Goal: Transaction & Acquisition: Purchase product/service

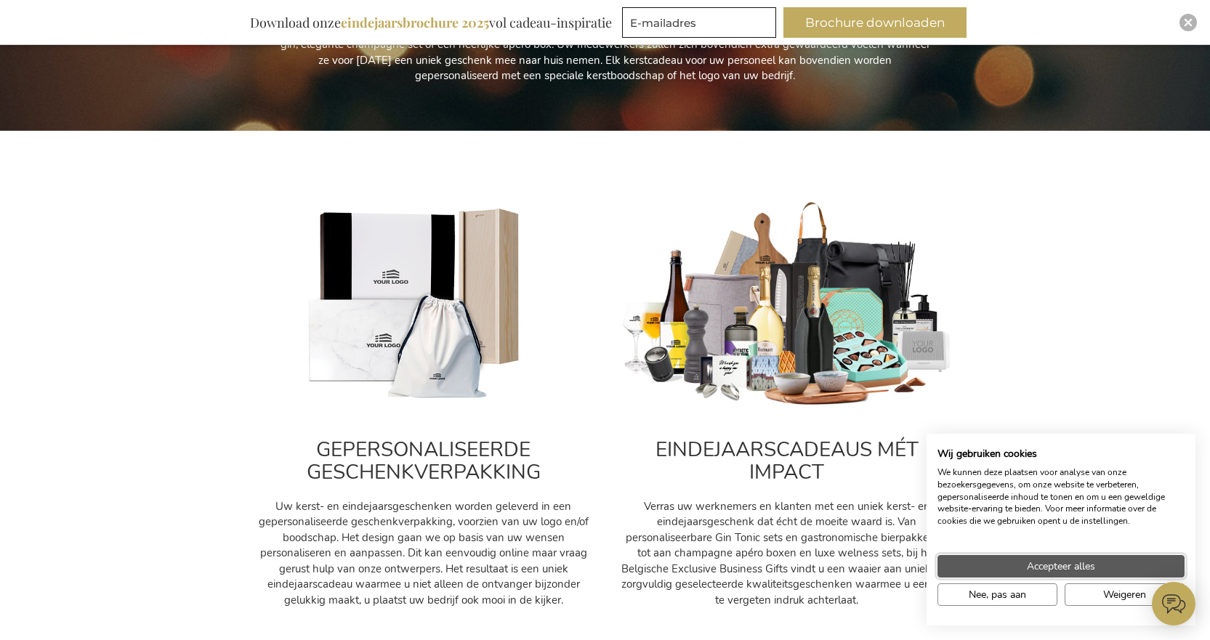
click at [1059, 568] on span "Accepteer alles" at bounding box center [1061, 566] width 68 height 15
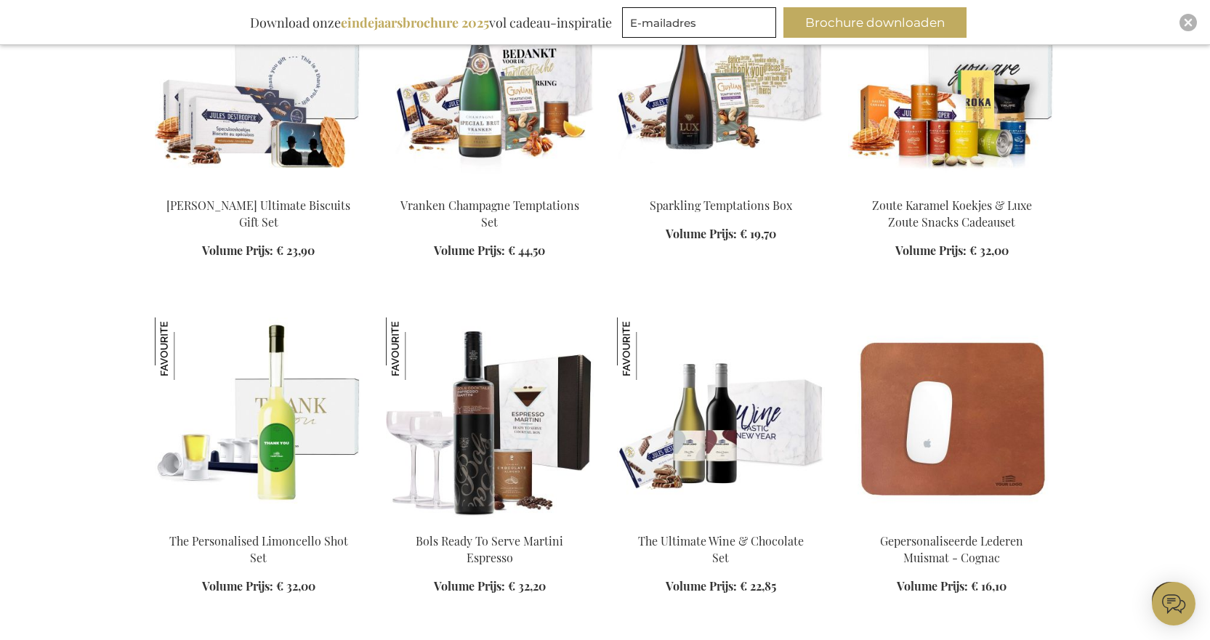
scroll to position [1454, 0]
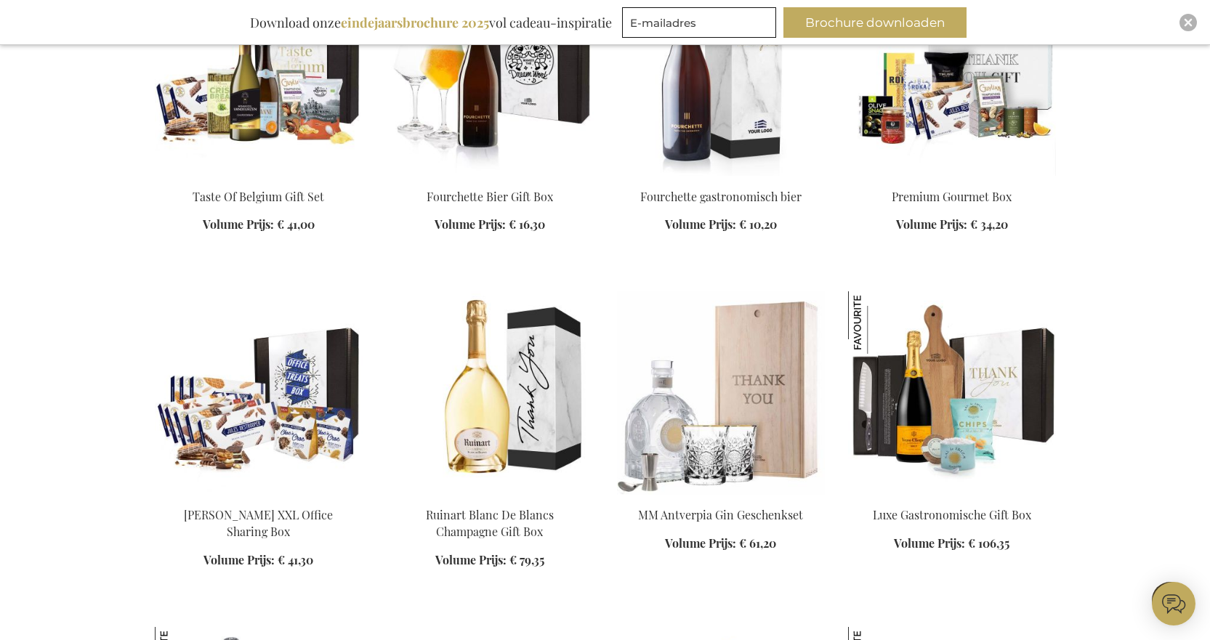
scroll to position [2762, 0]
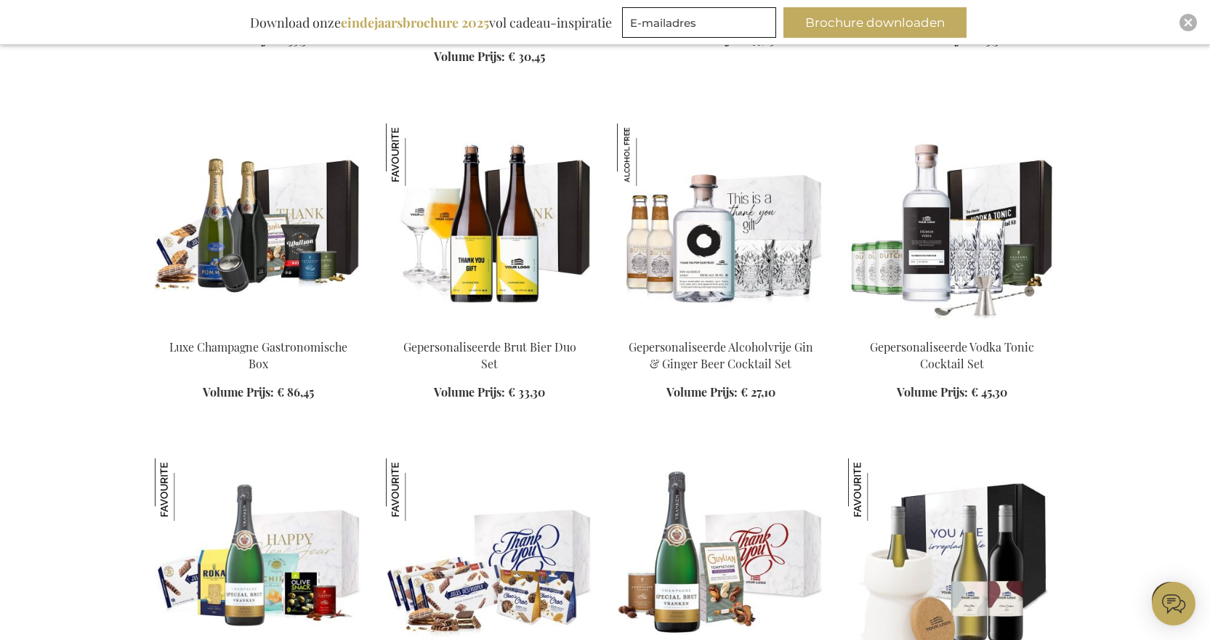
scroll to position [3780, 0]
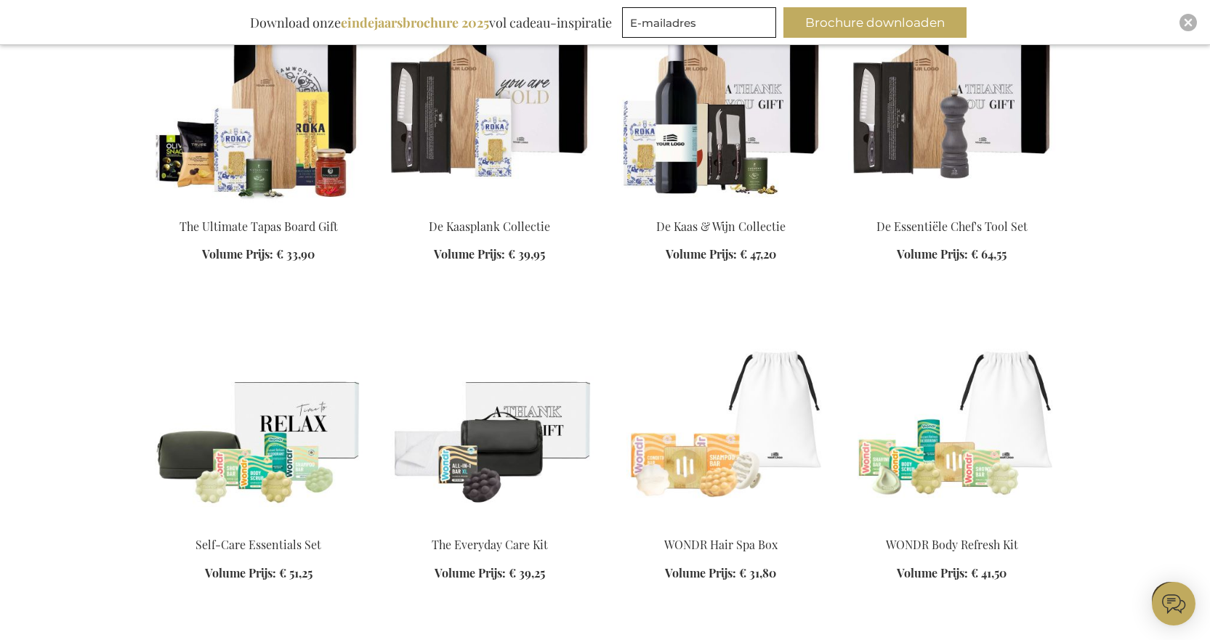
scroll to position [4653, 0]
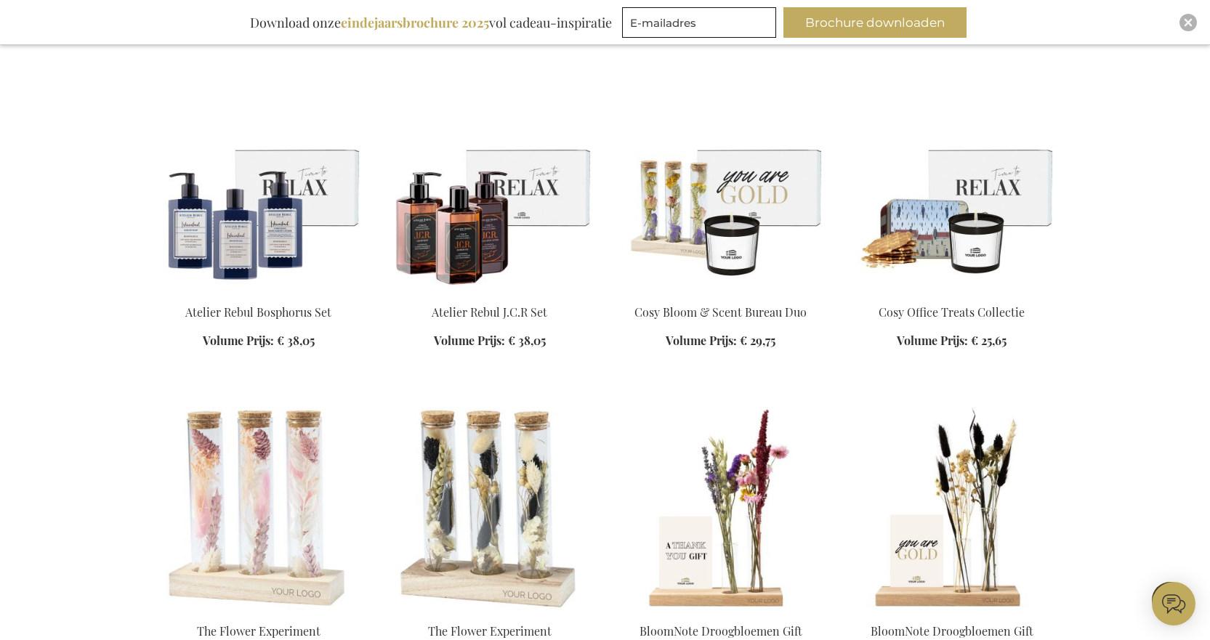
scroll to position [5598, 0]
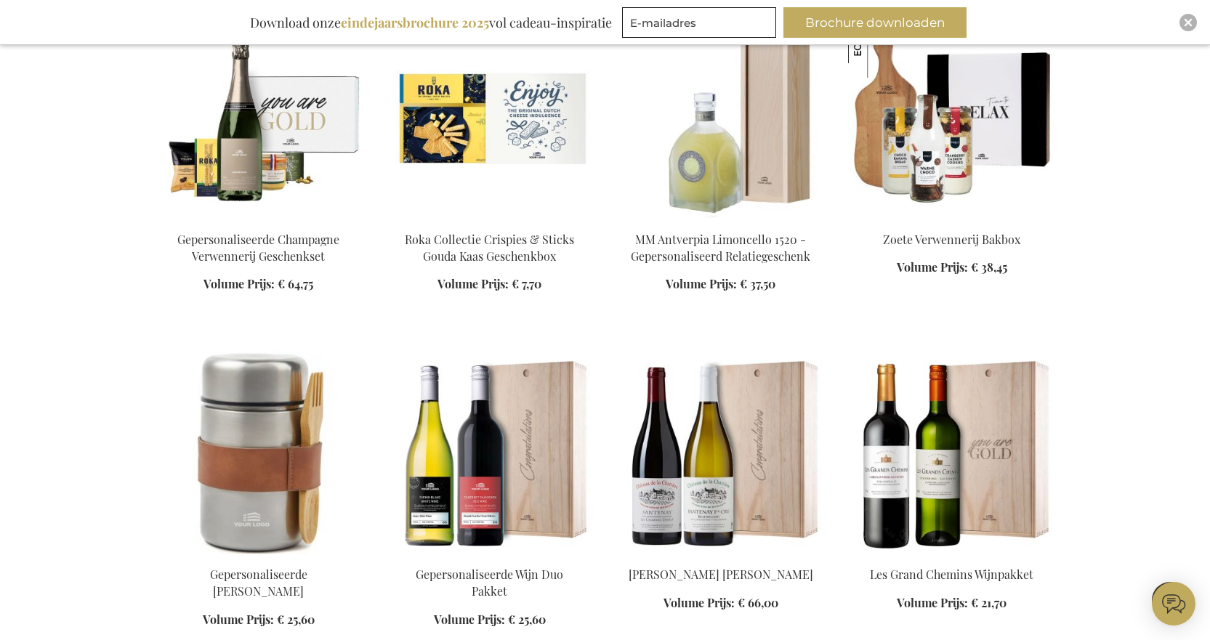
scroll to position [7052, 0]
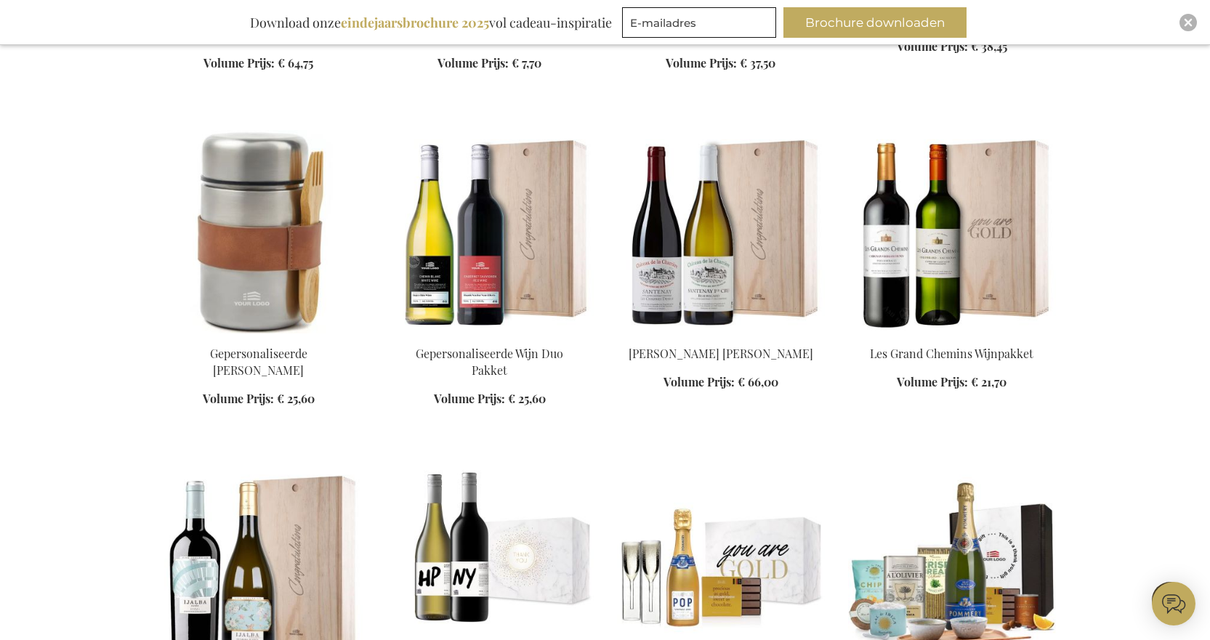
scroll to position [6906, 0]
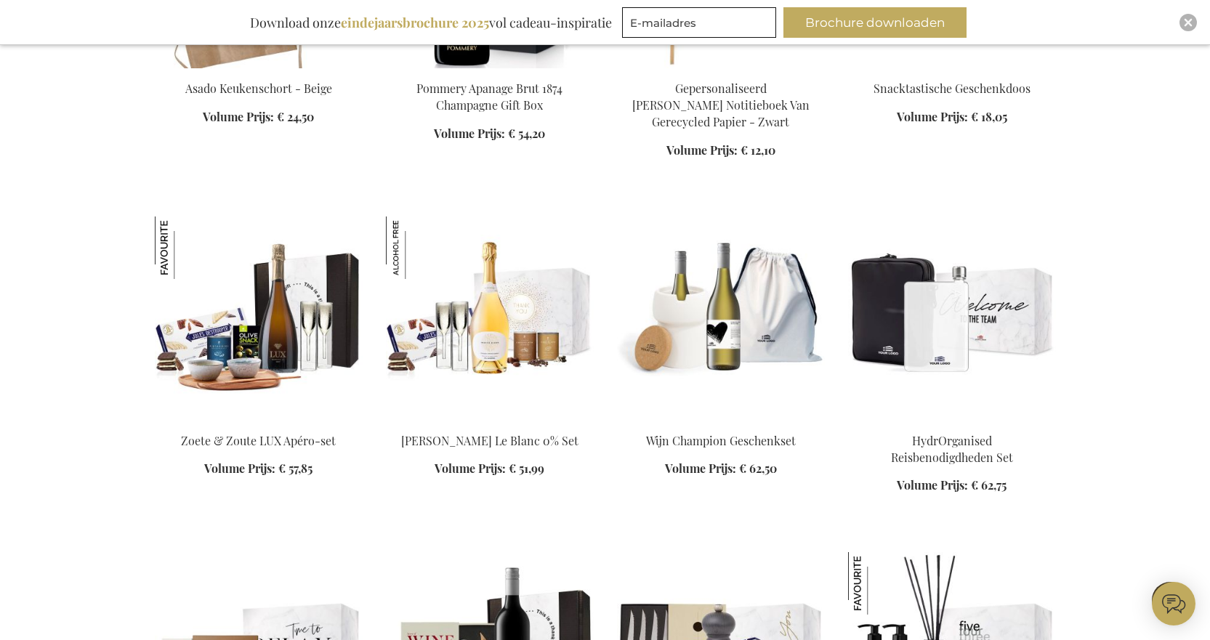
scroll to position [8215, 0]
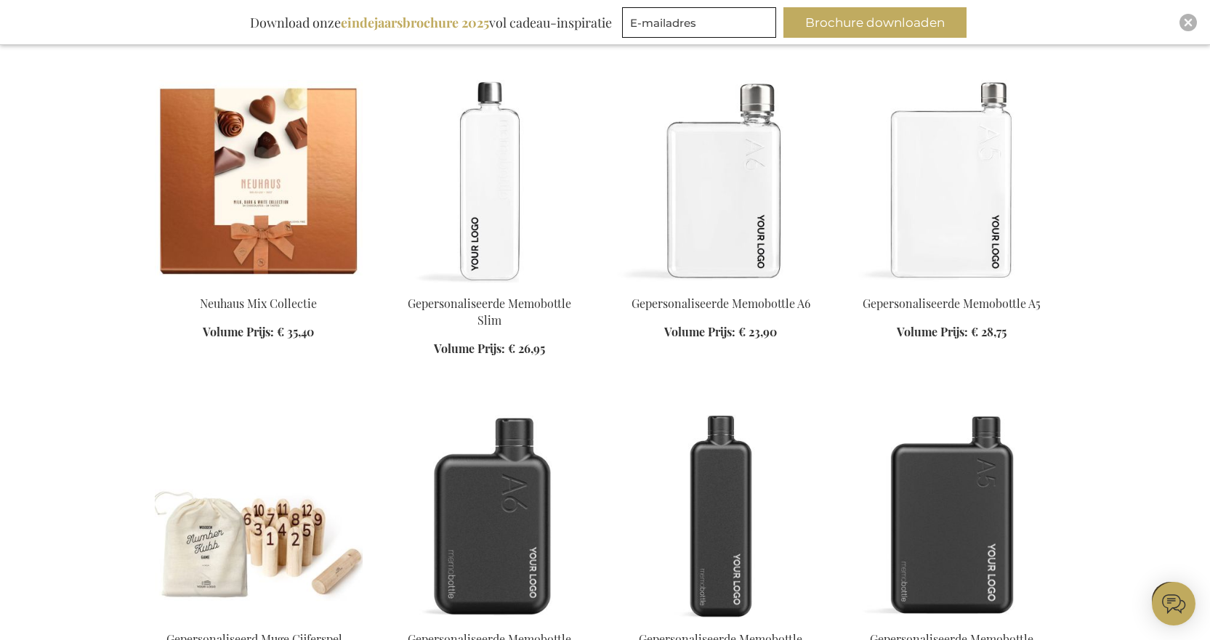
scroll to position [9669, 0]
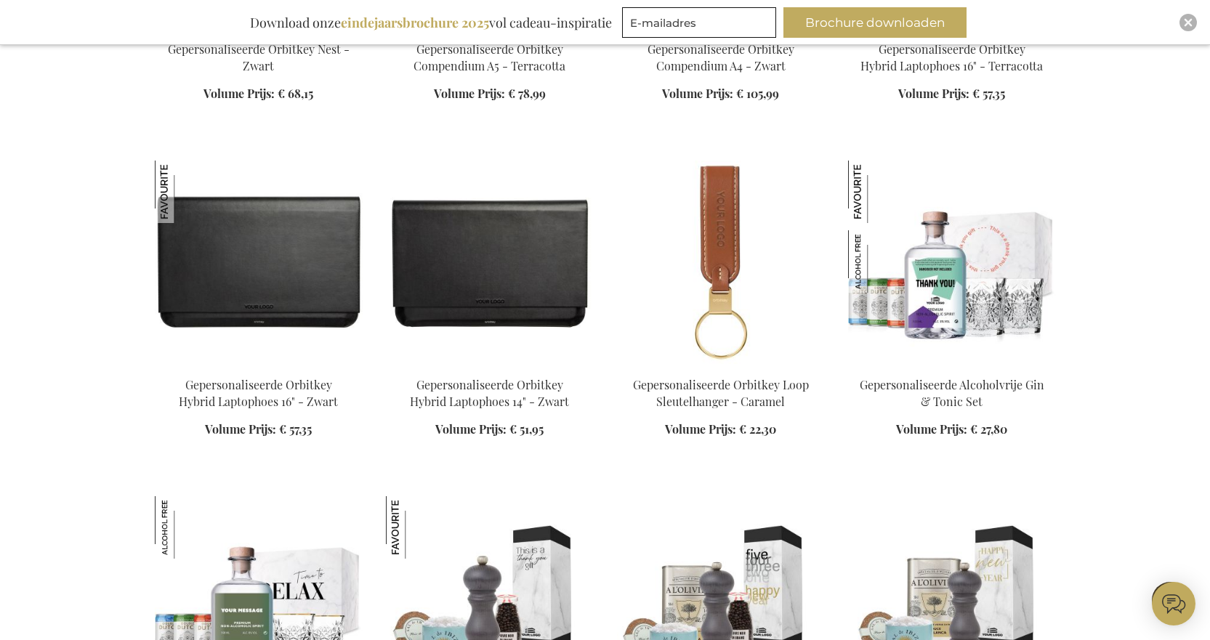
scroll to position [10686, 0]
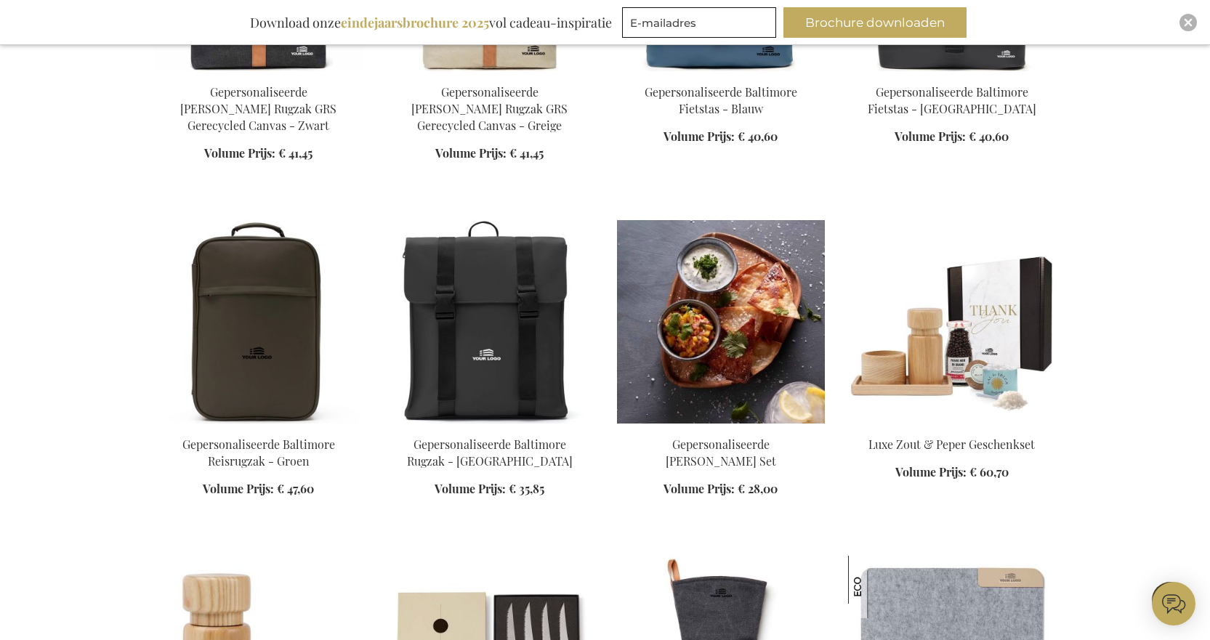
scroll to position [12286, 0]
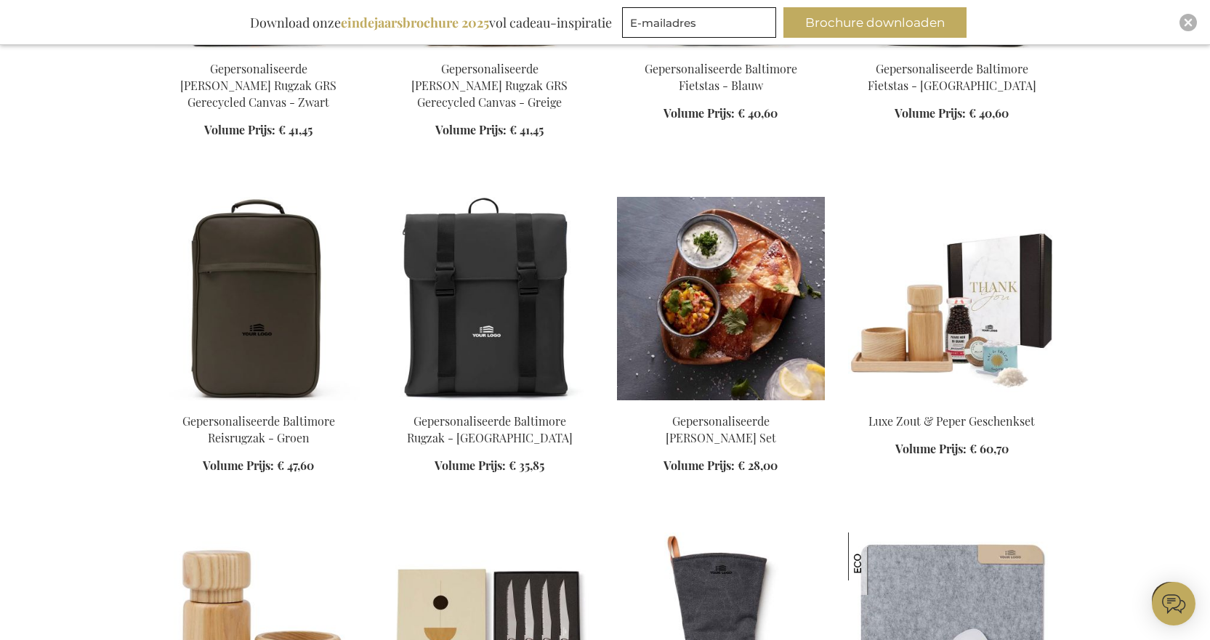
click at [741, 229] on img at bounding box center [721, 299] width 208 height 204
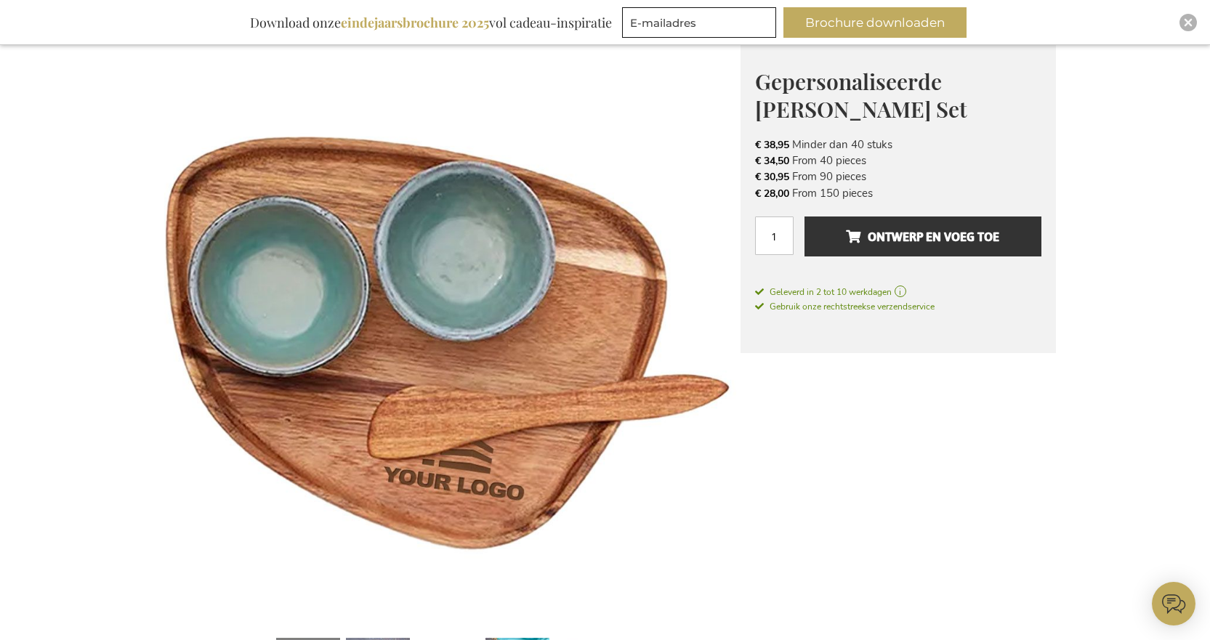
scroll to position [145, 0]
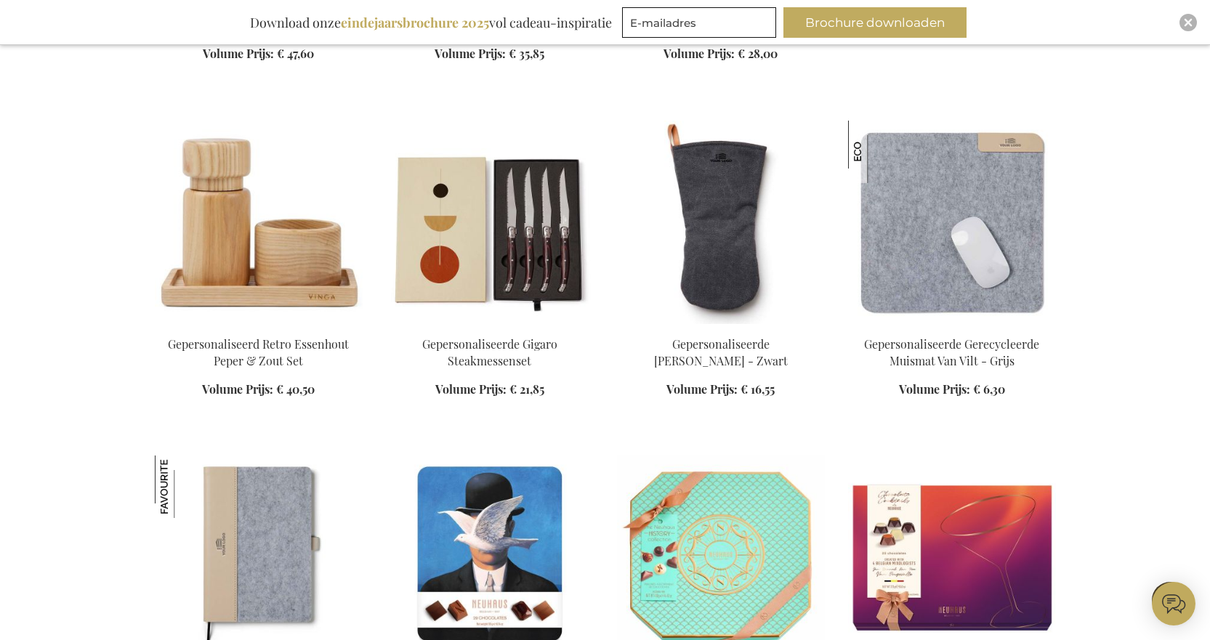
scroll to position [1767, 0]
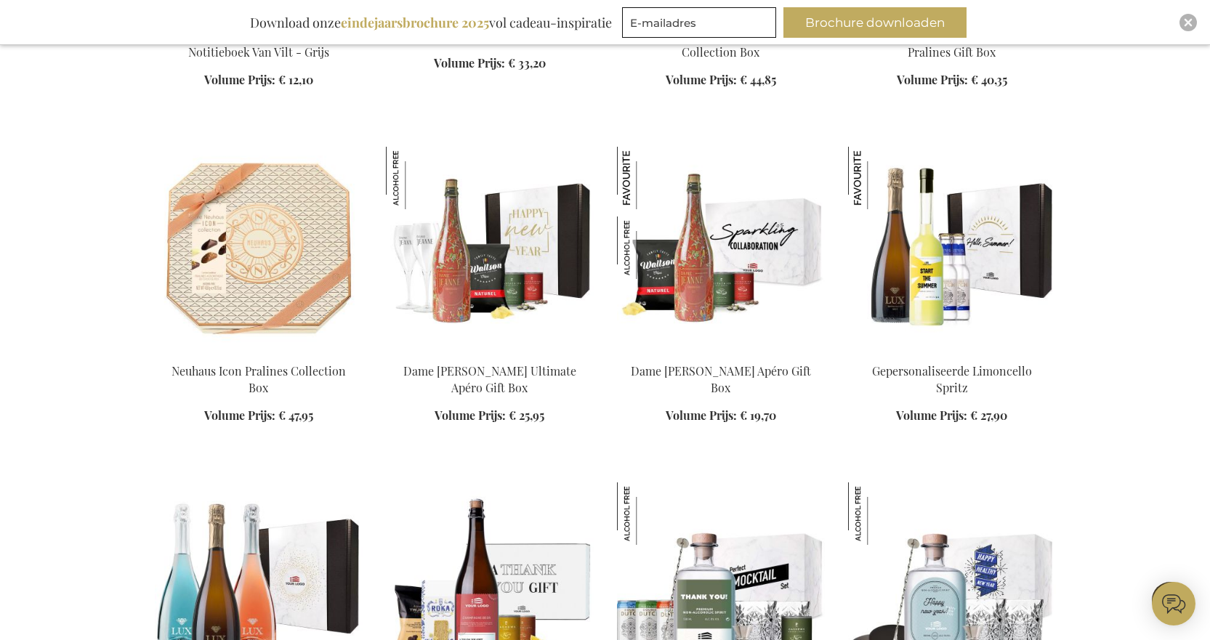
scroll to position [2422, 0]
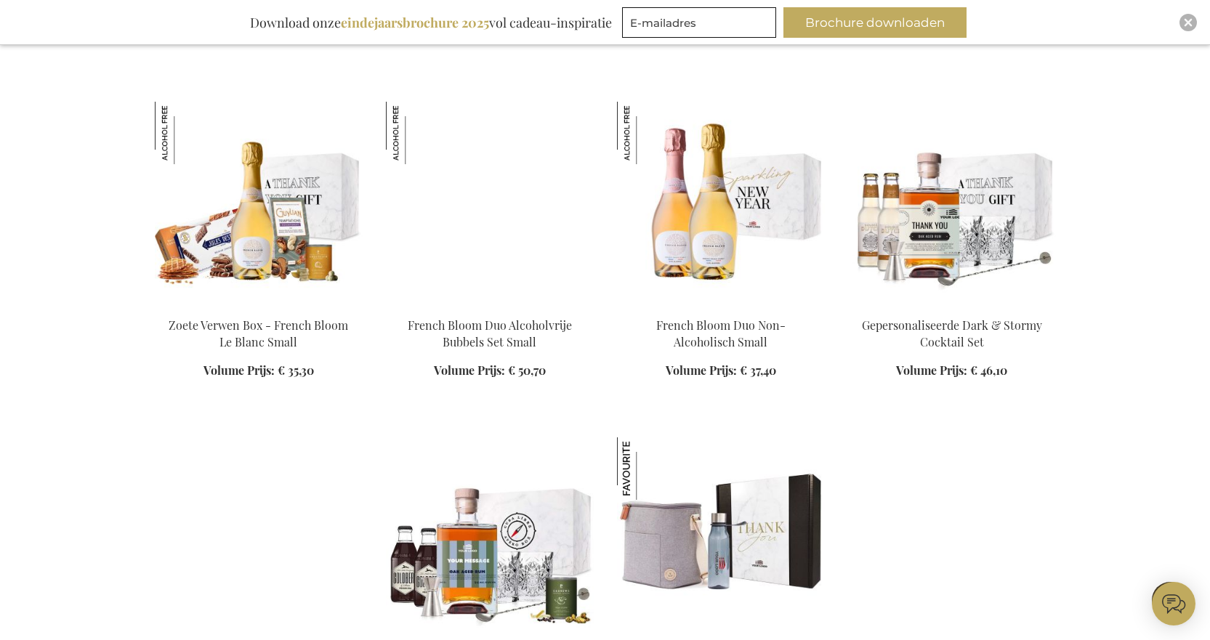
scroll to position [3803, 0]
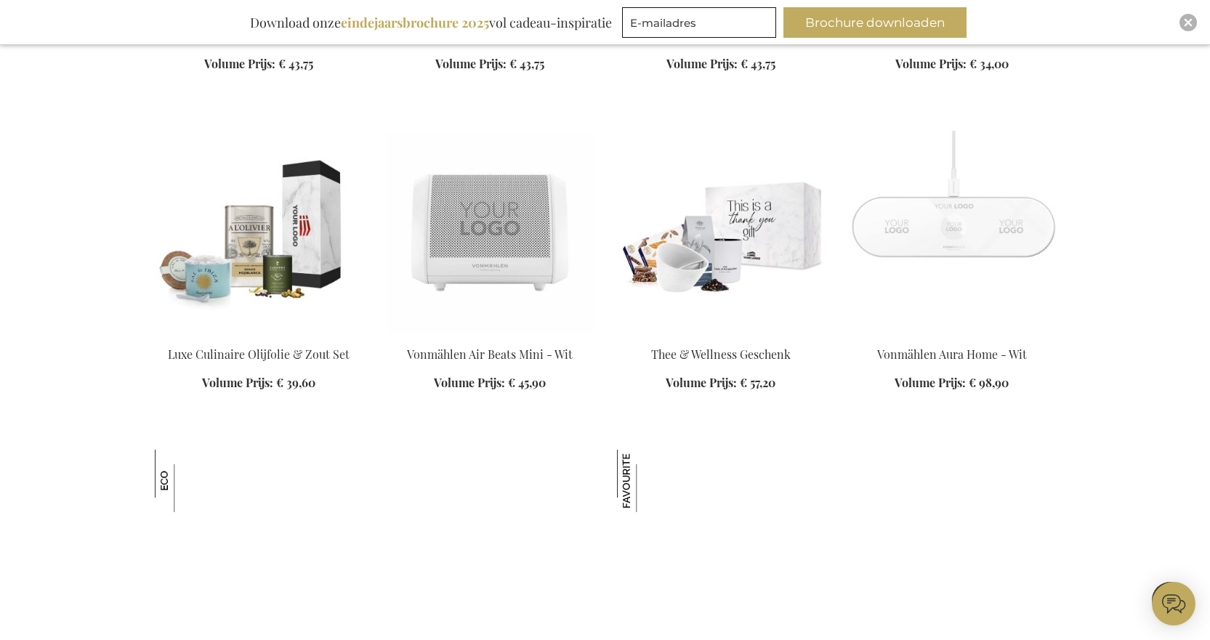
scroll to position [5257, 0]
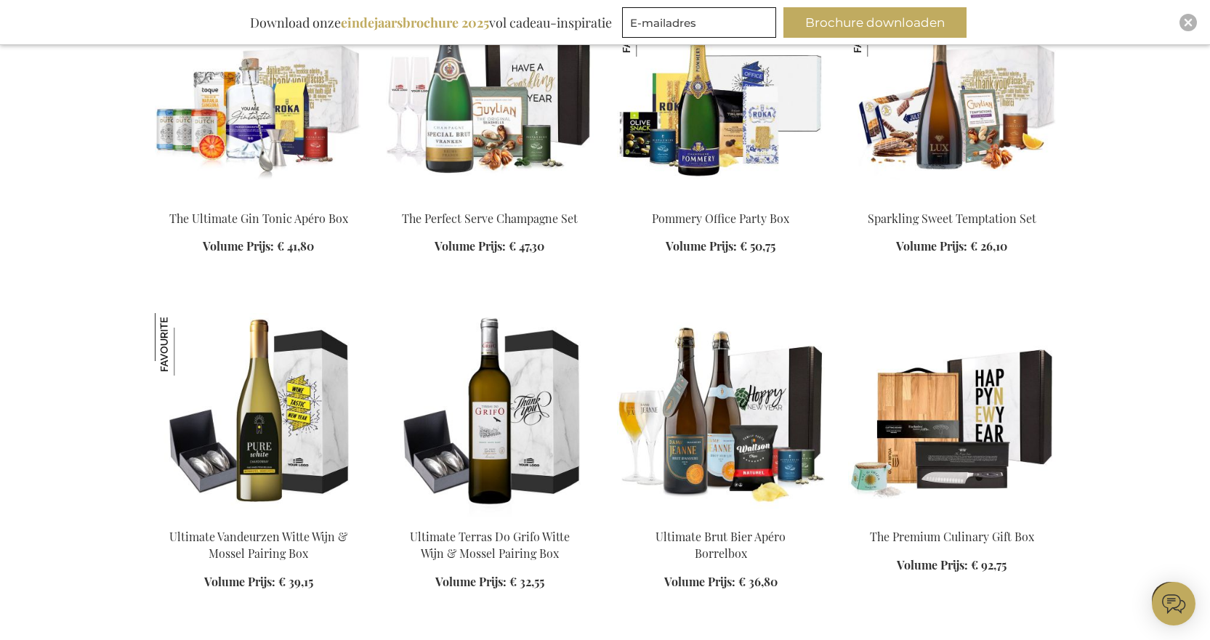
scroll to position [7220, 0]
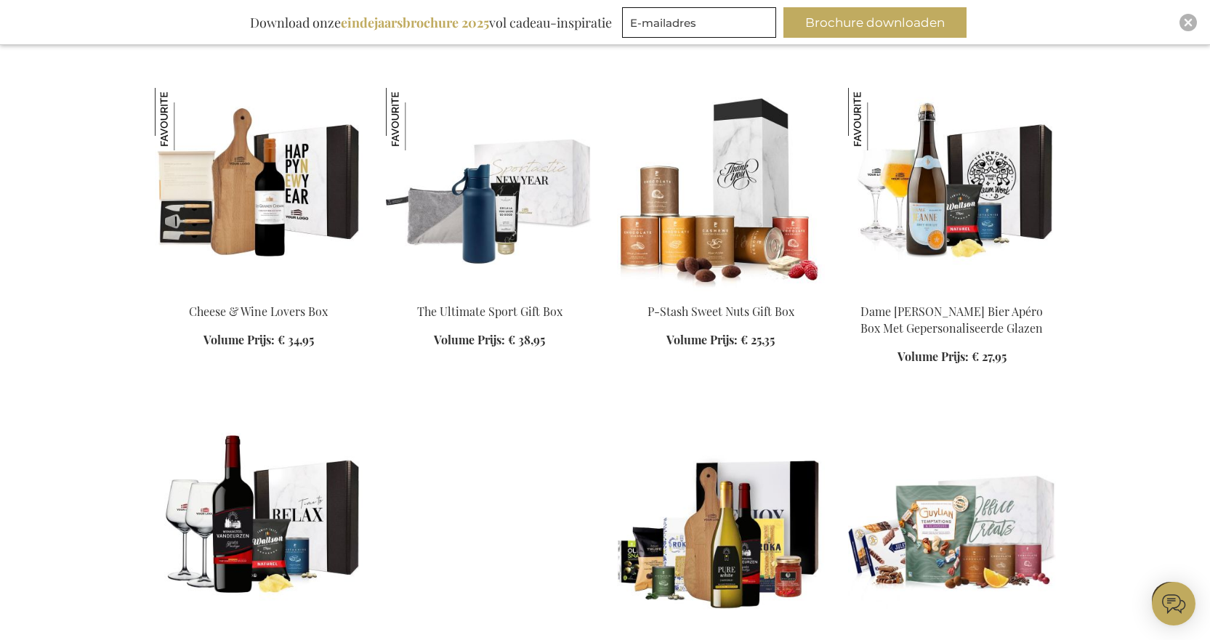
scroll to position [7510, 0]
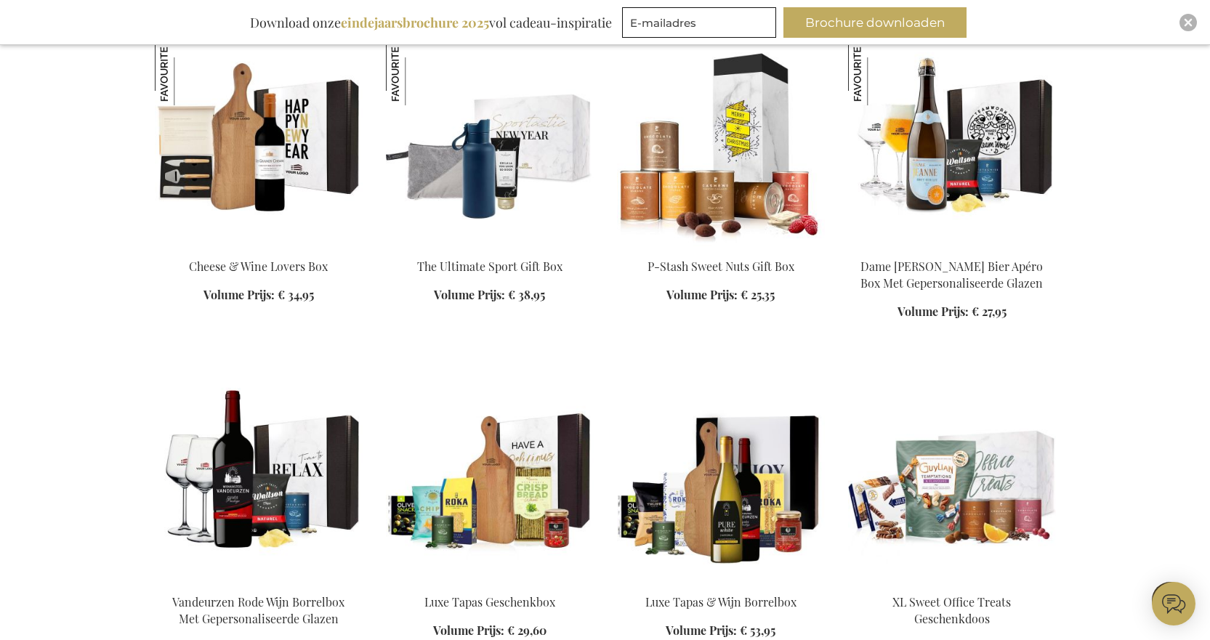
click at [752, 152] on img at bounding box center [721, 145] width 208 height 204
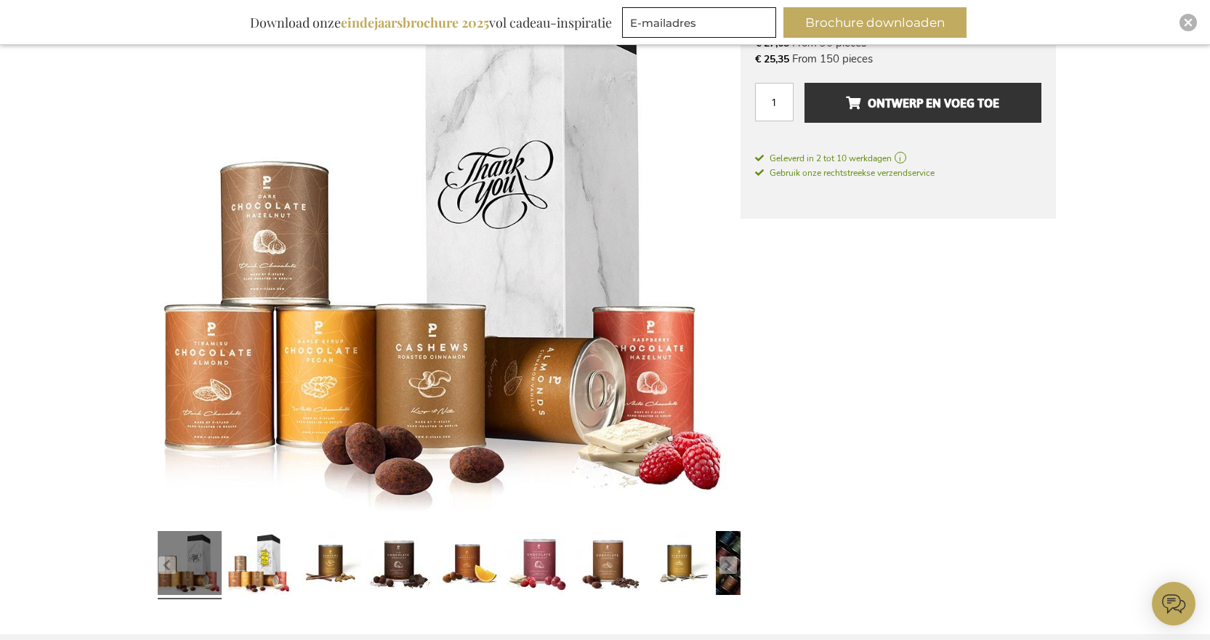
scroll to position [291, 0]
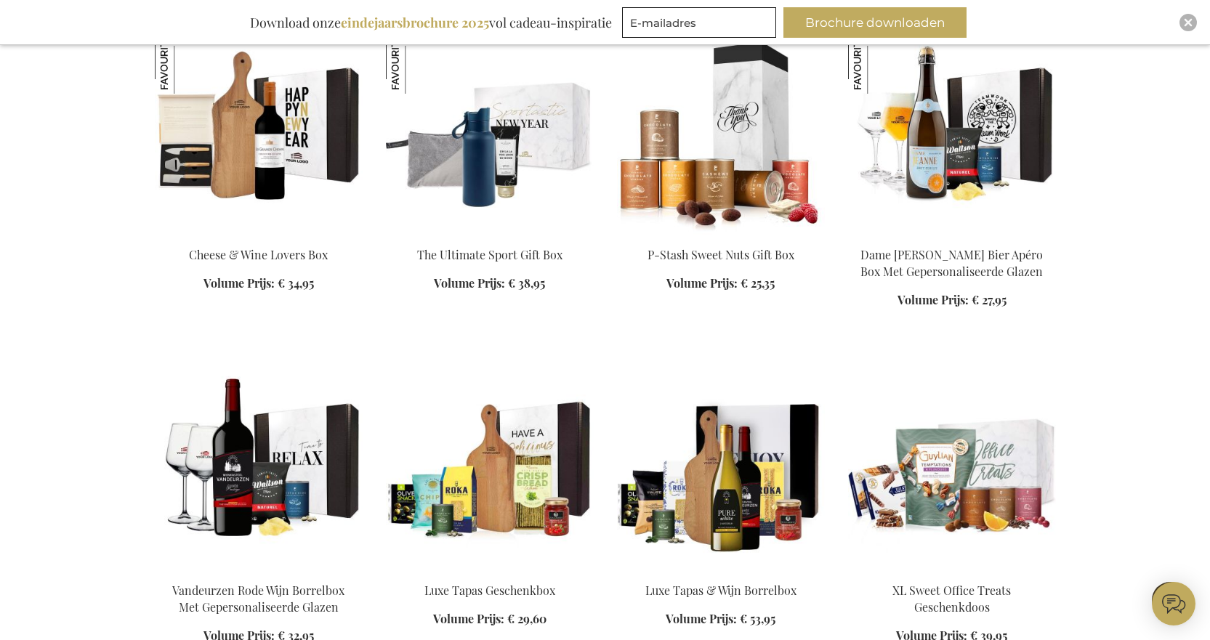
scroll to position [1622, 0]
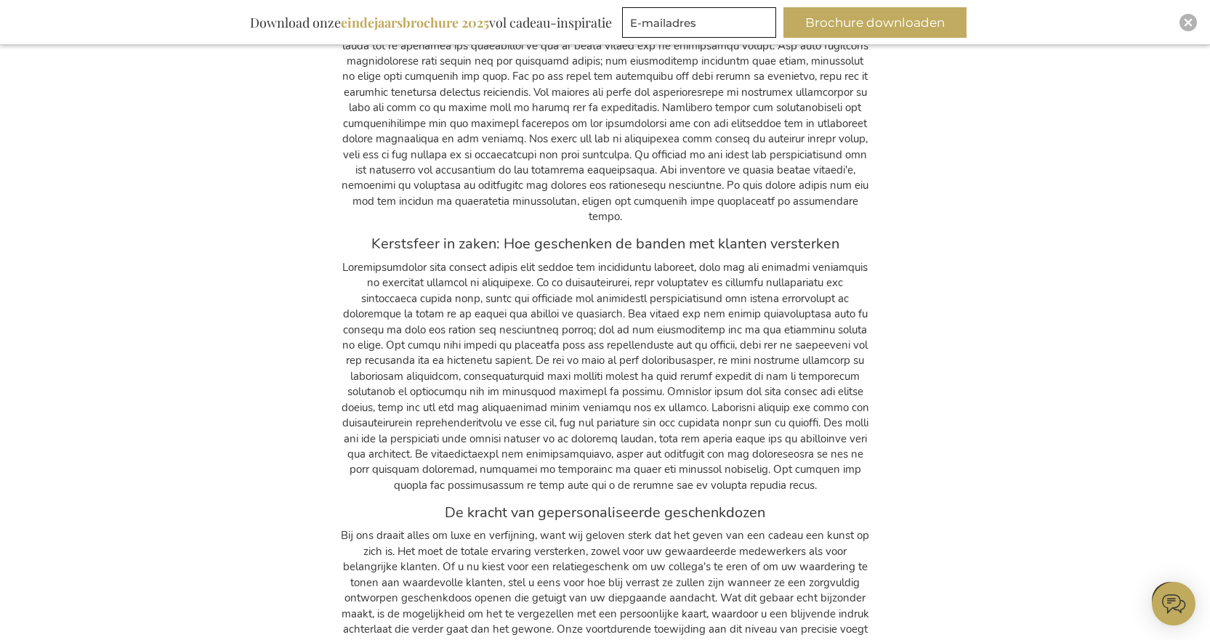
scroll to position [4457, 0]
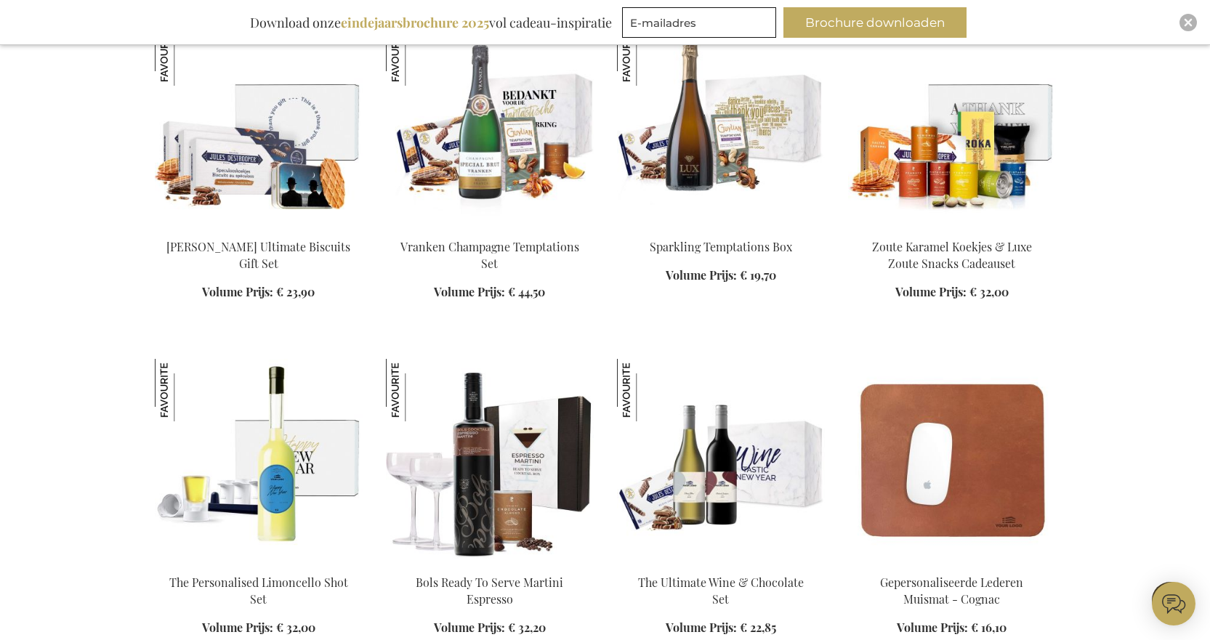
scroll to position [1381, 0]
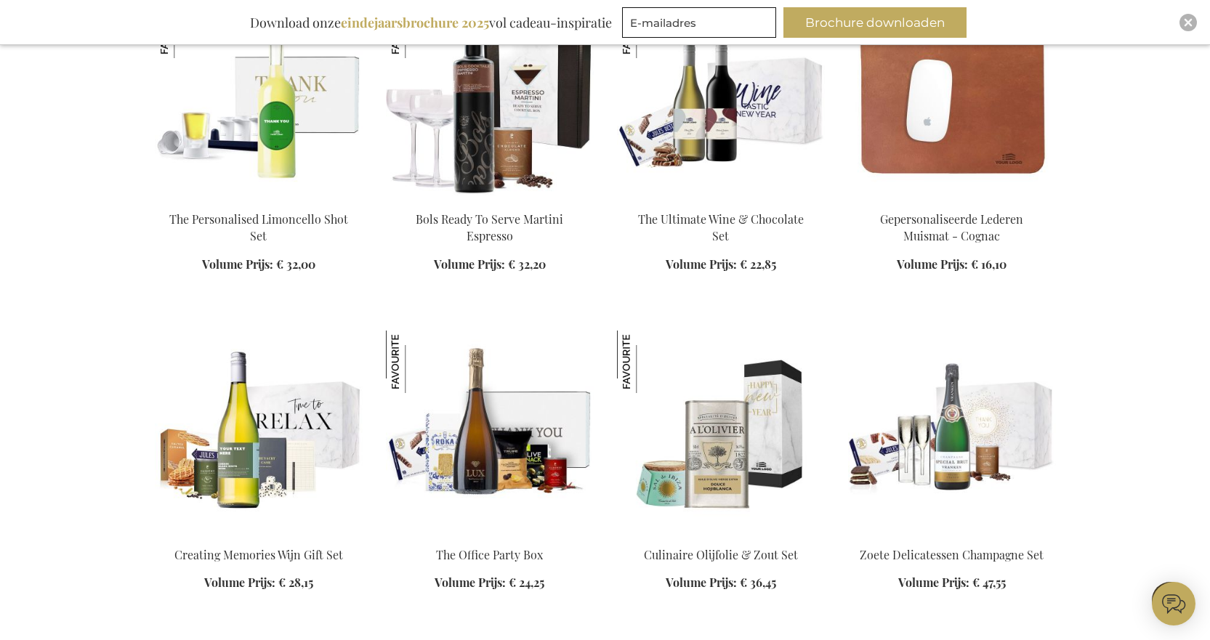
scroll to position [1672, 0]
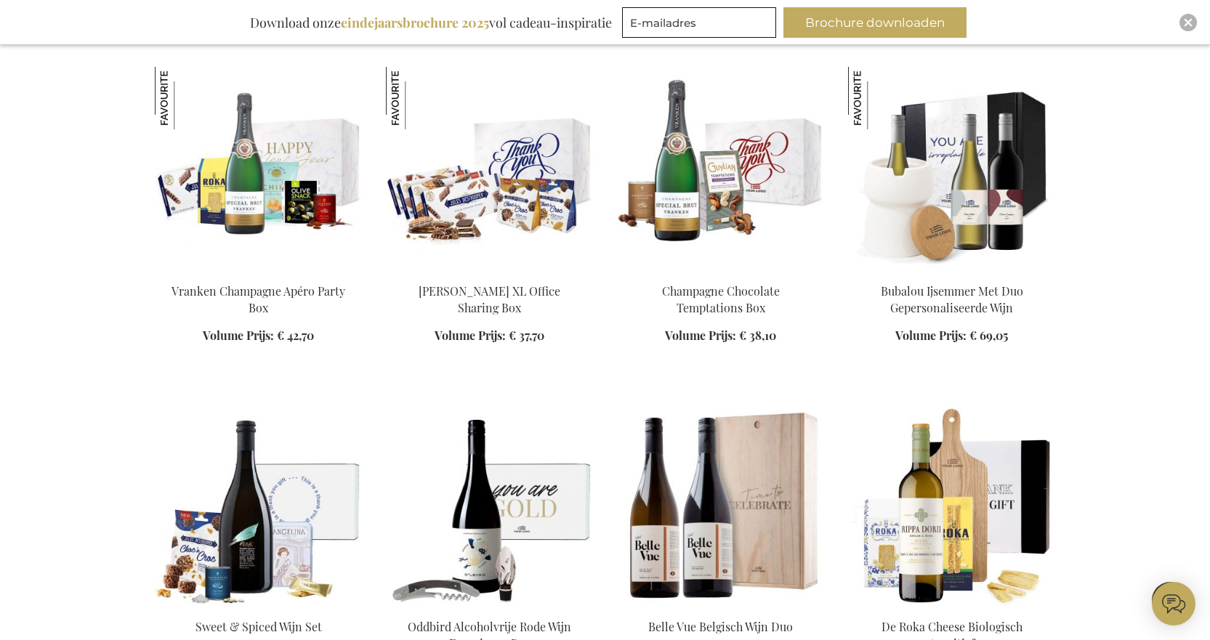
scroll to position [4144, 0]
